Goal: Information Seeking & Learning: Learn about a topic

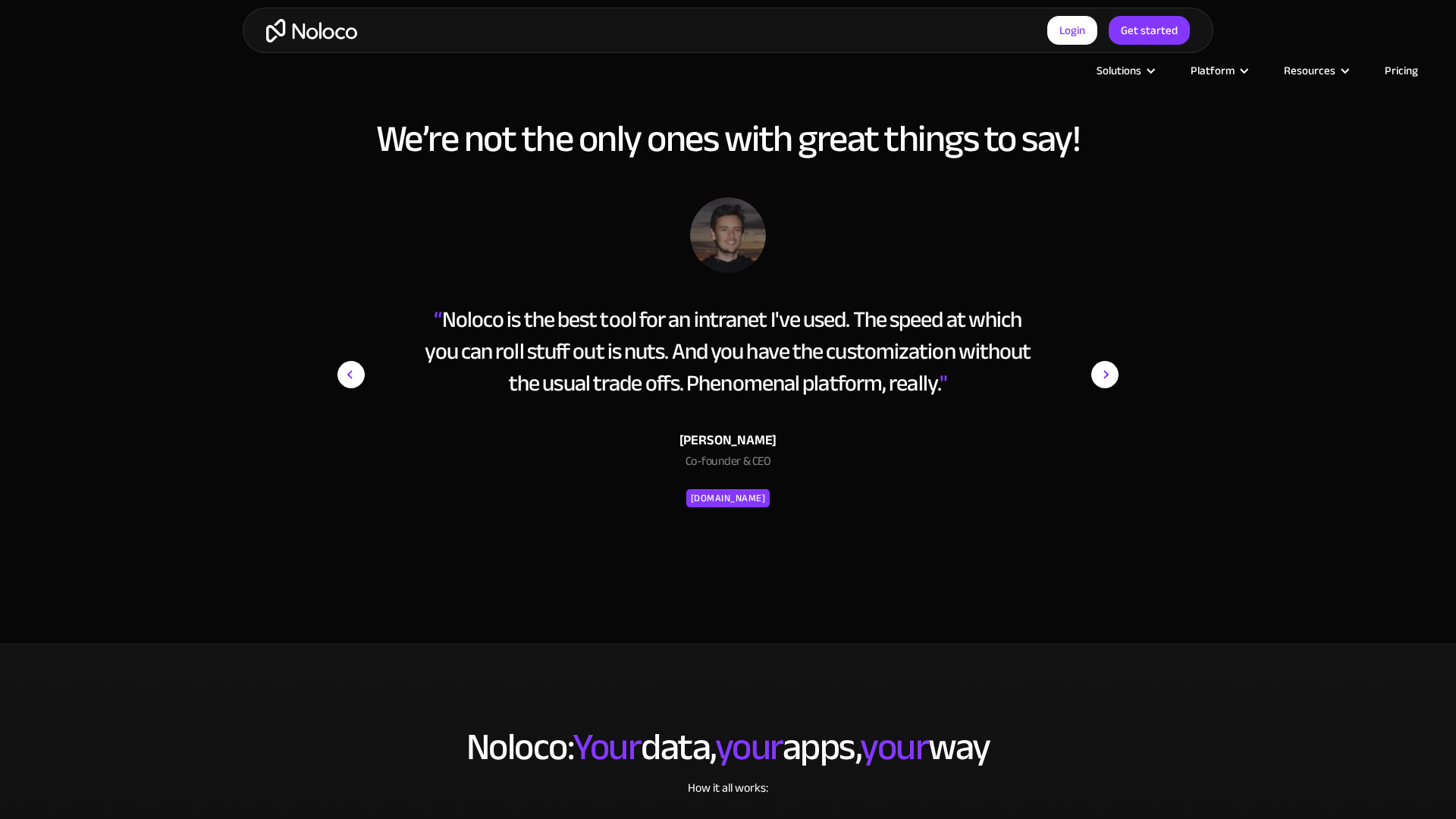
scroll to position [2851, 0]
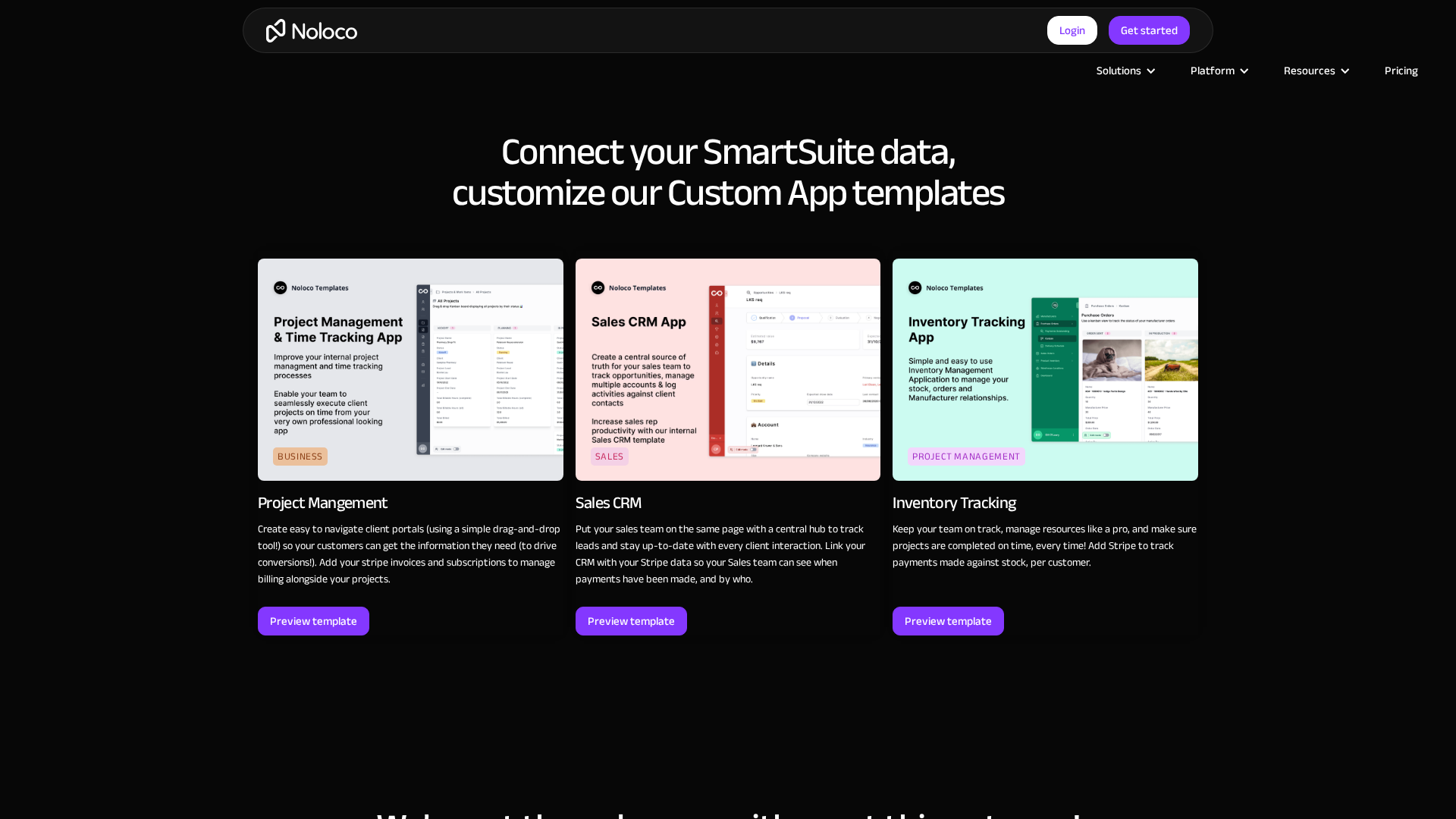
scroll to position [2127, 0]
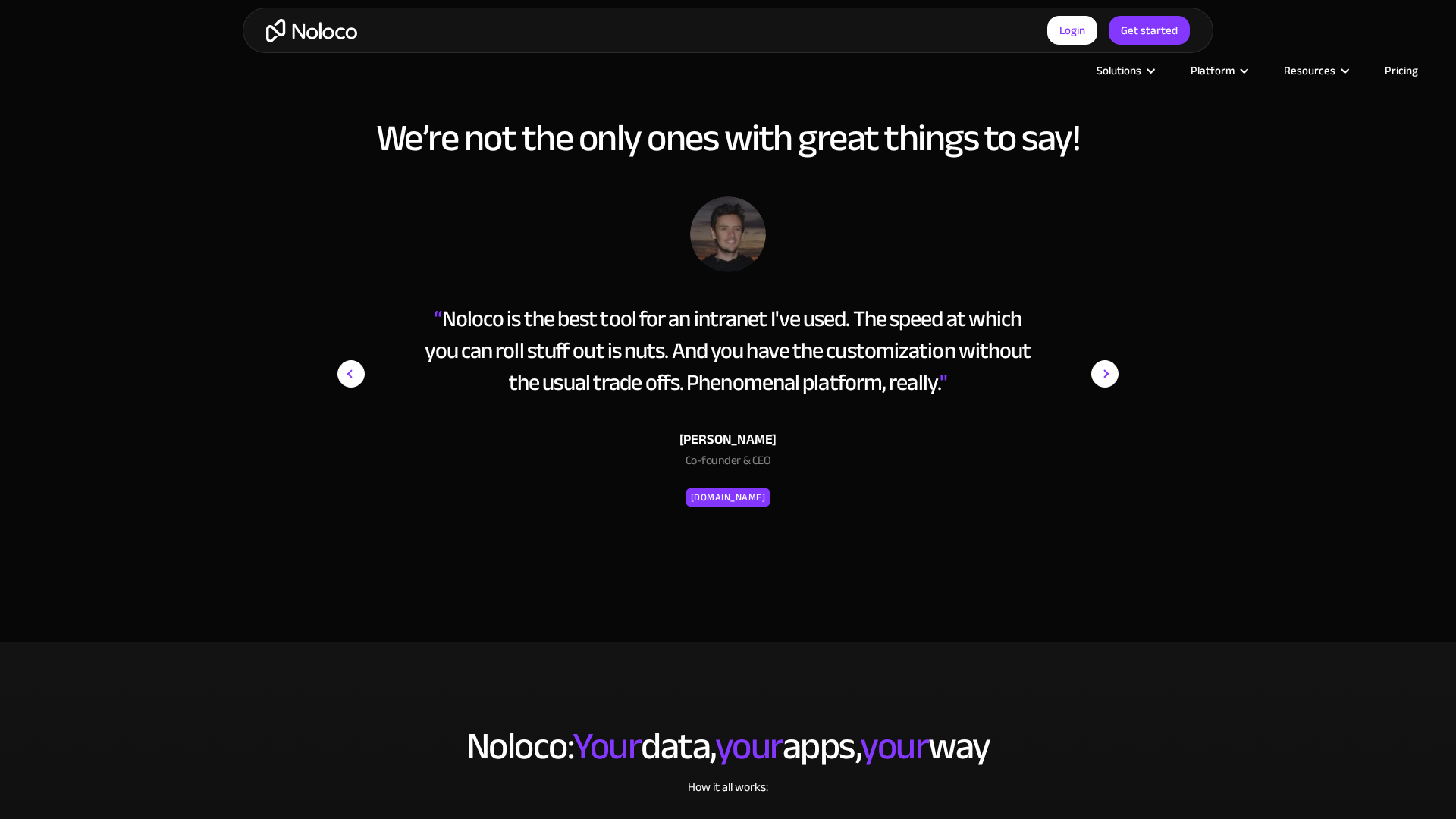
scroll to position [2852, 0]
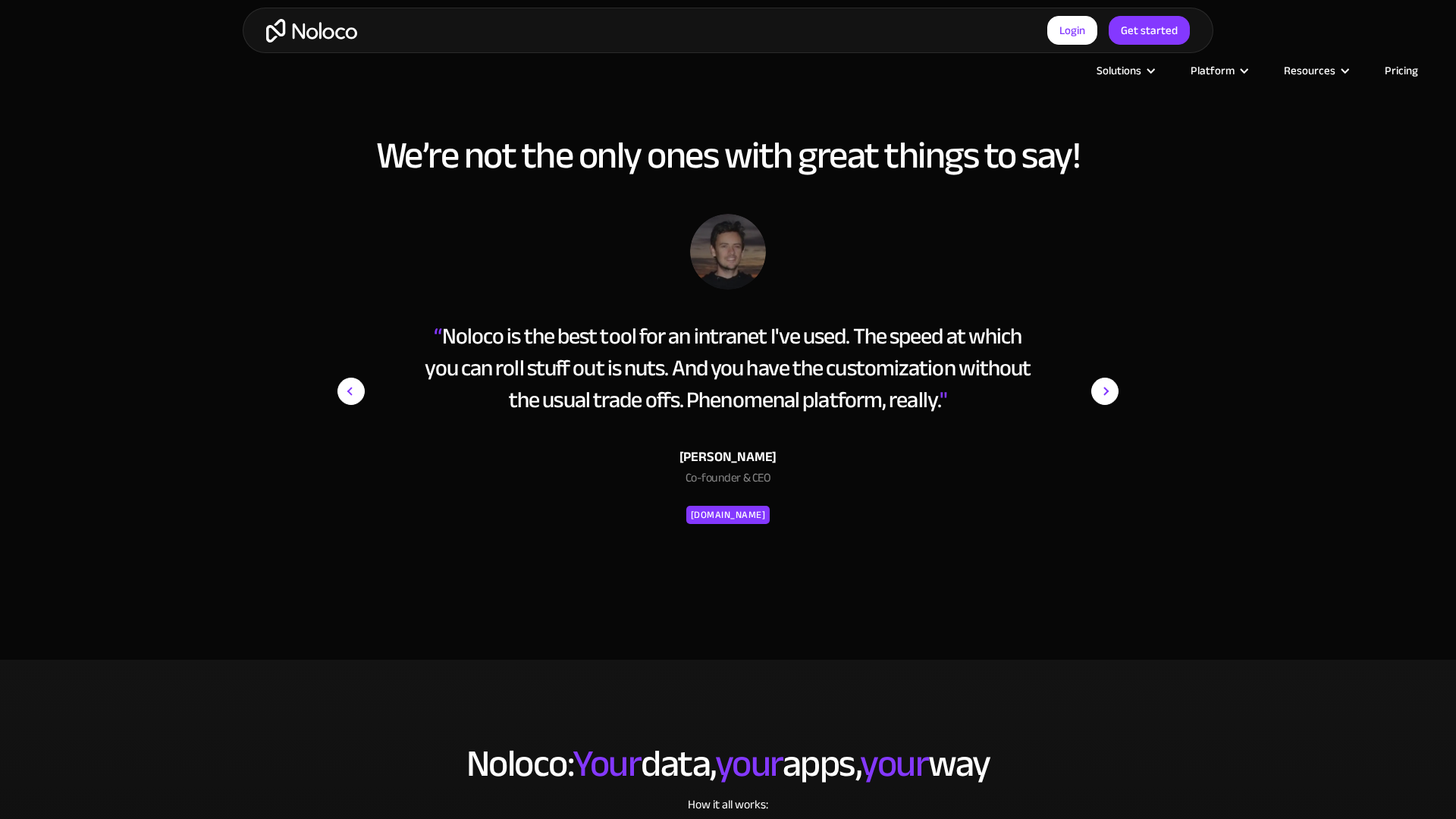
scroll to position [2853, 0]
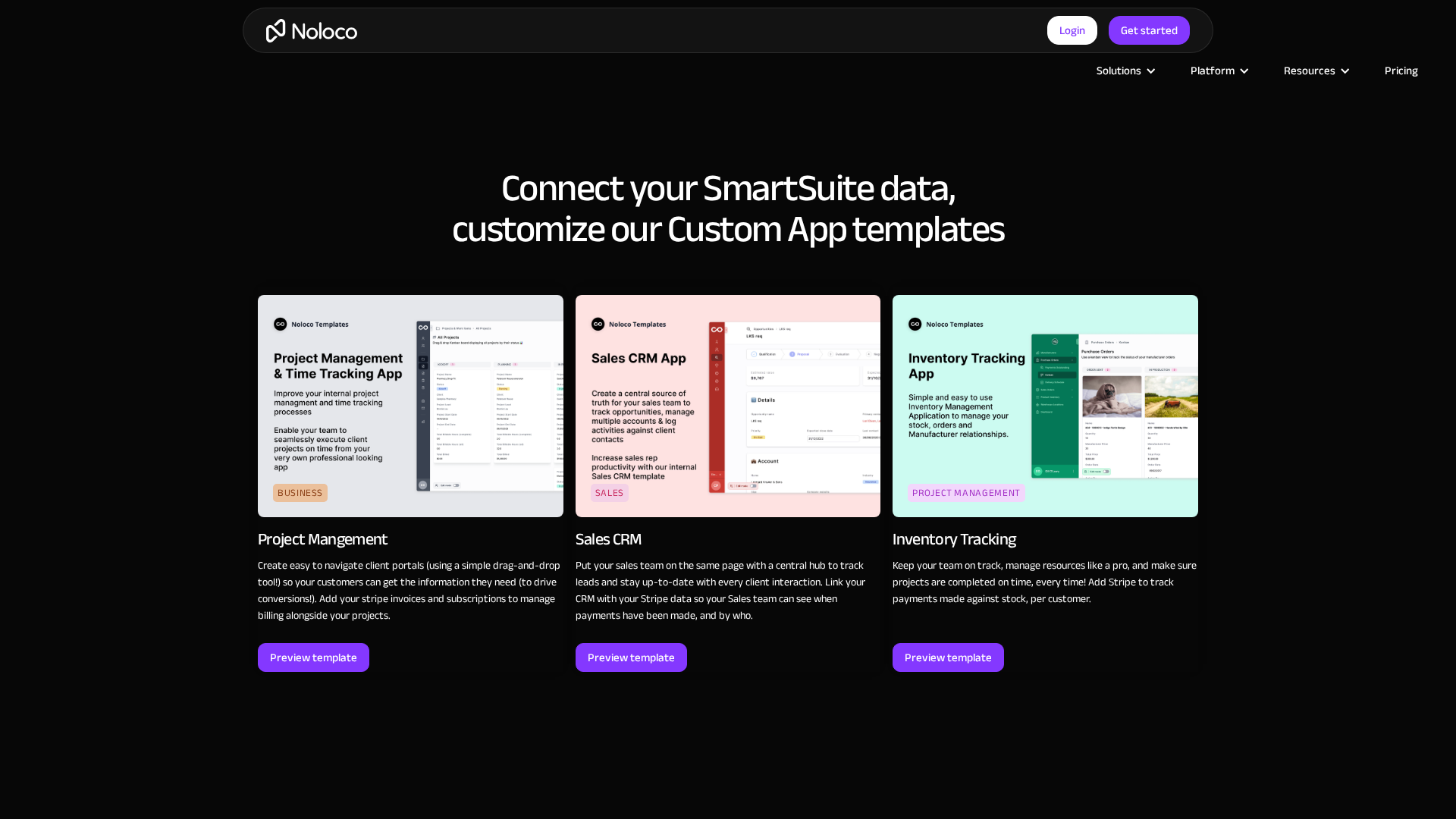
scroll to position [2127, 0]
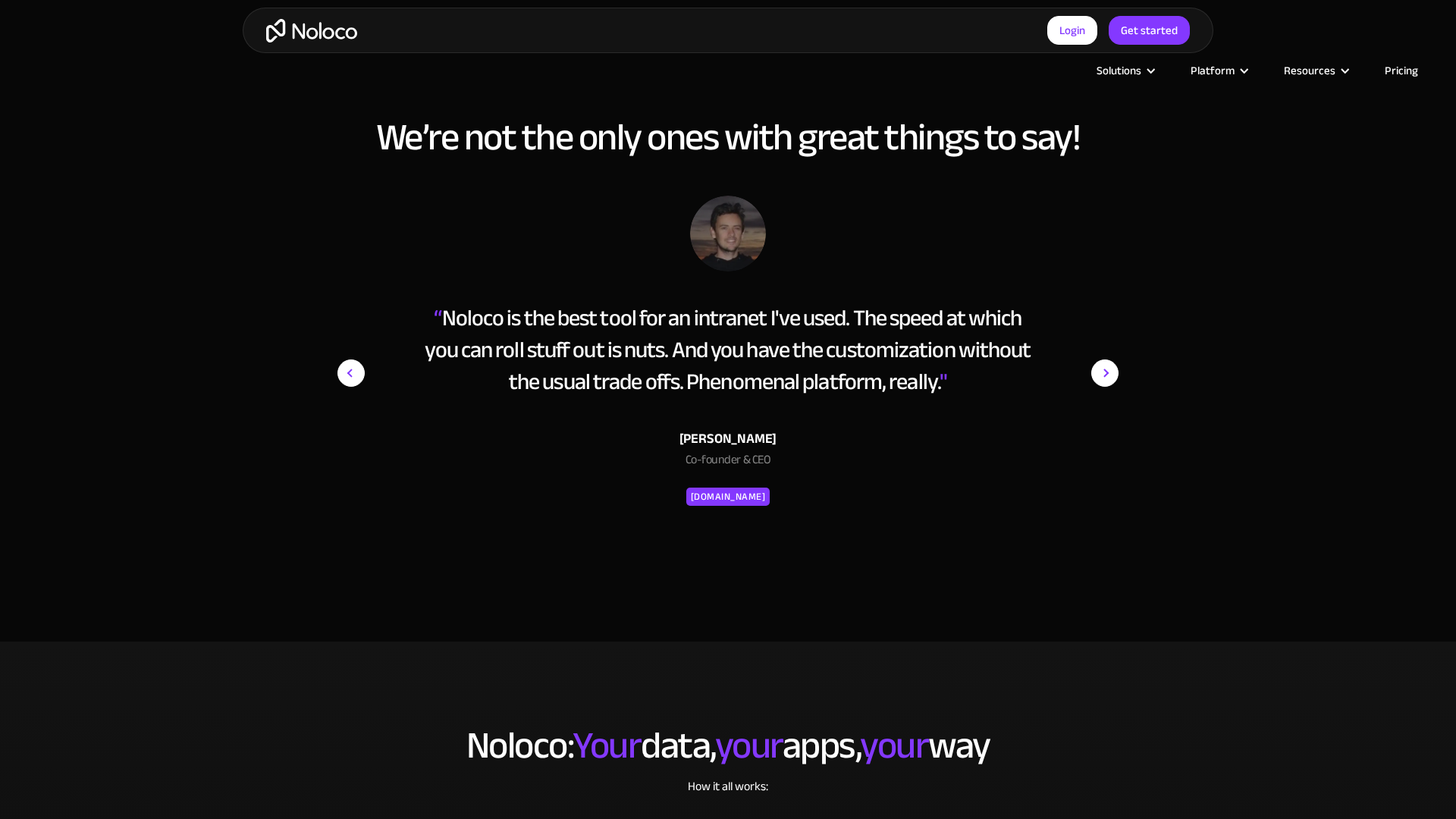
scroll to position [2853, 0]
